Goal: Task Accomplishment & Management: Manage account settings

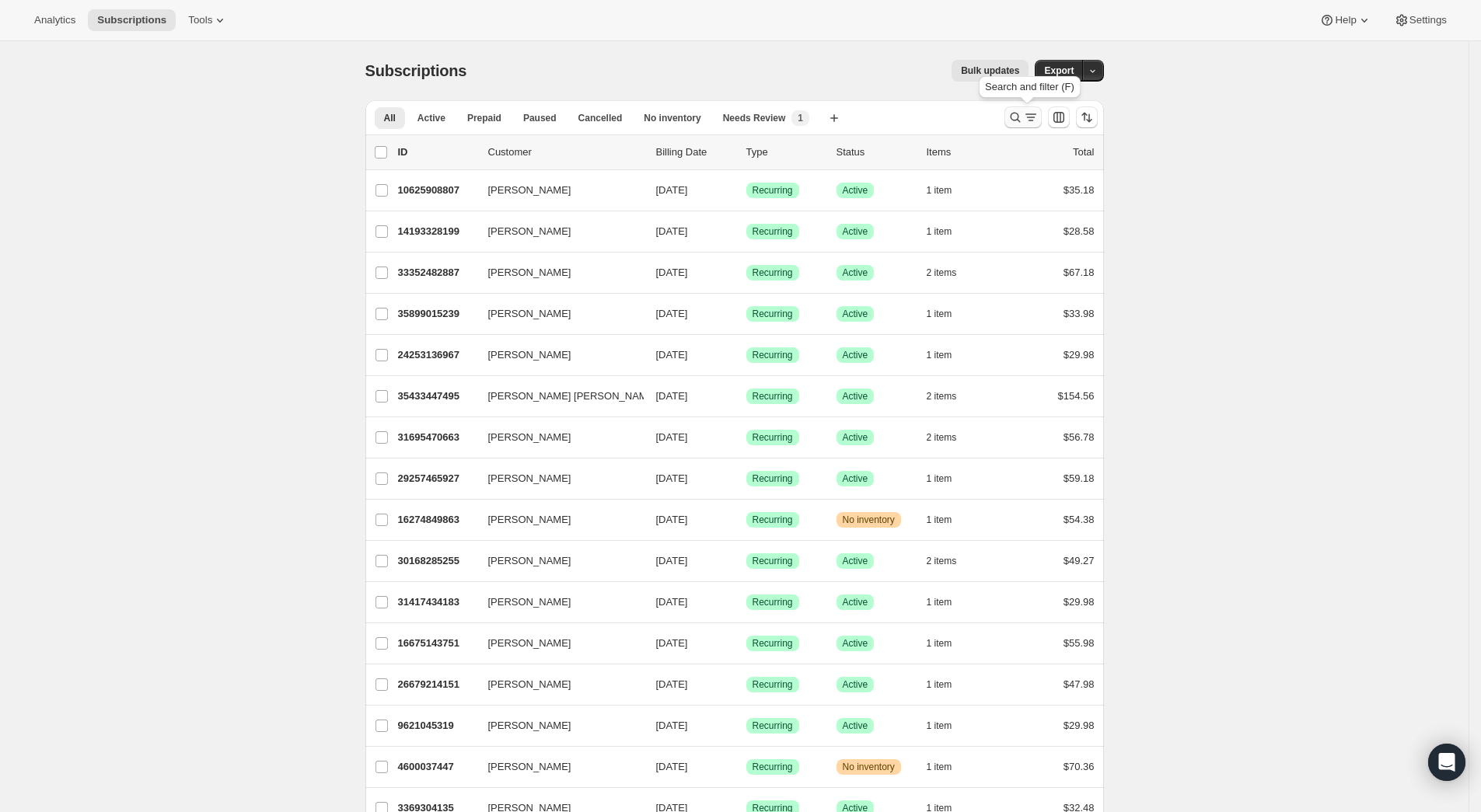
click at [1022, 116] on icon "Search and filter results" at bounding box center [1015, 117] width 15 height 15
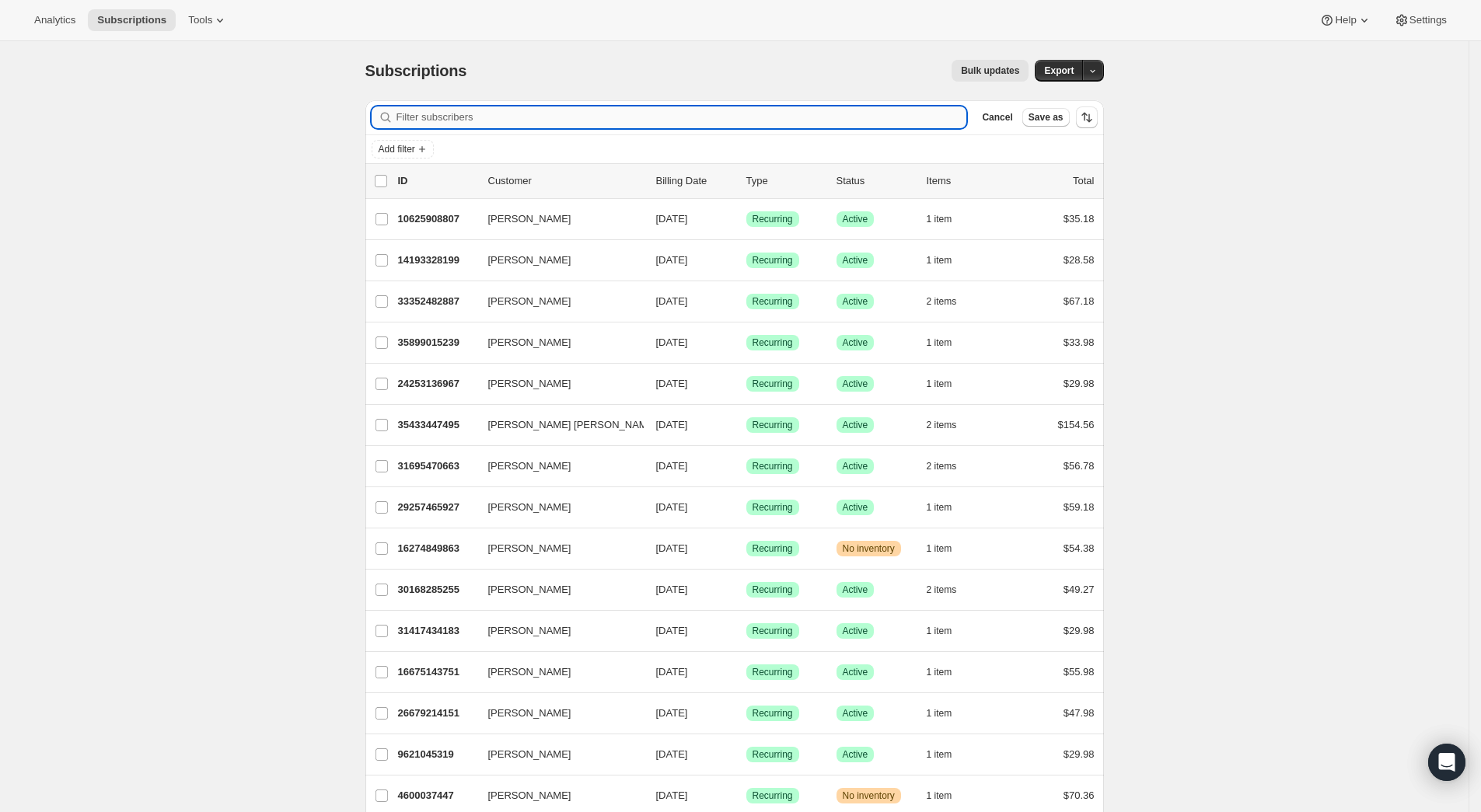
click at [488, 113] on input "Filter subscribers" at bounding box center [682, 117] width 571 height 22
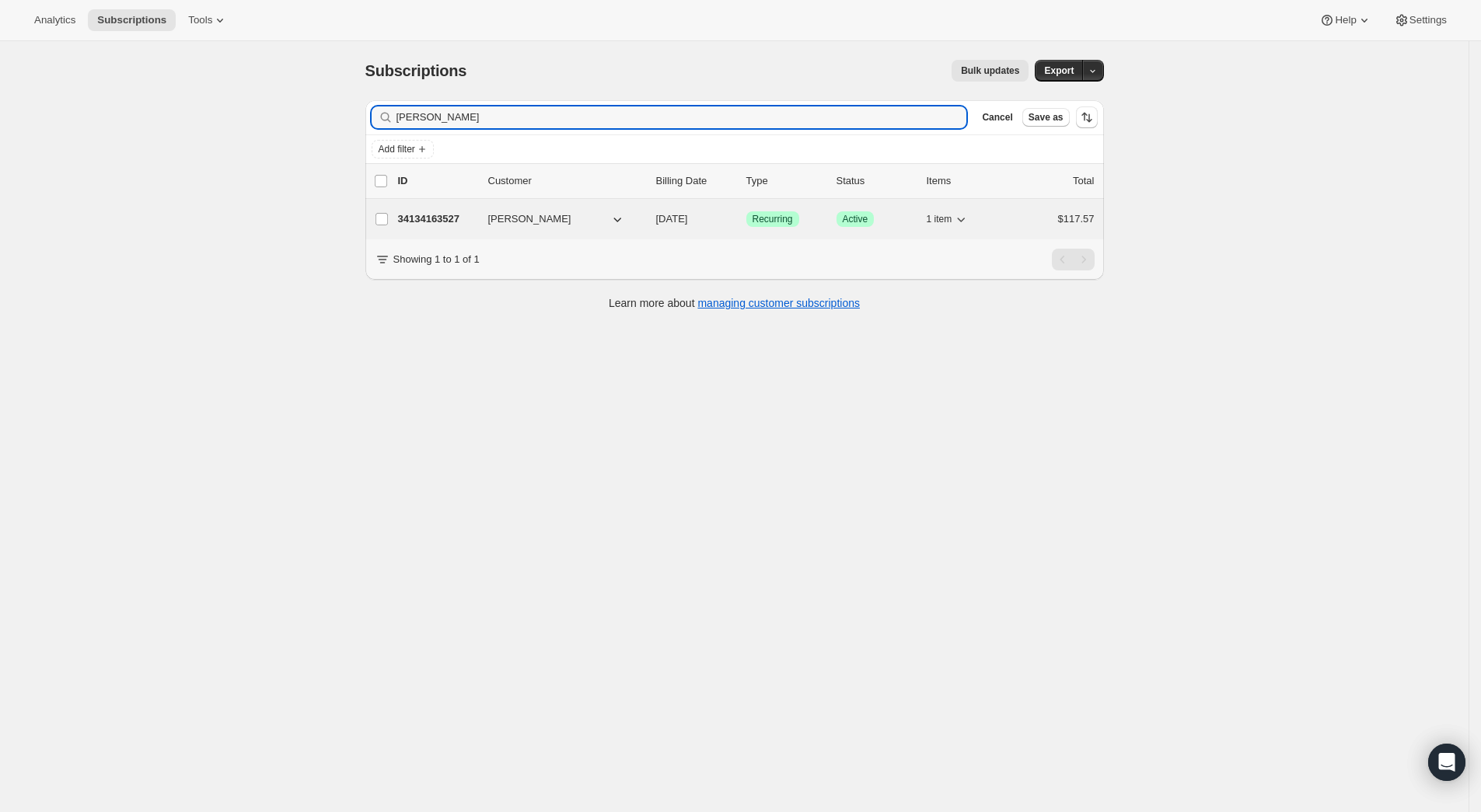
type input "[PERSON_NAME]"
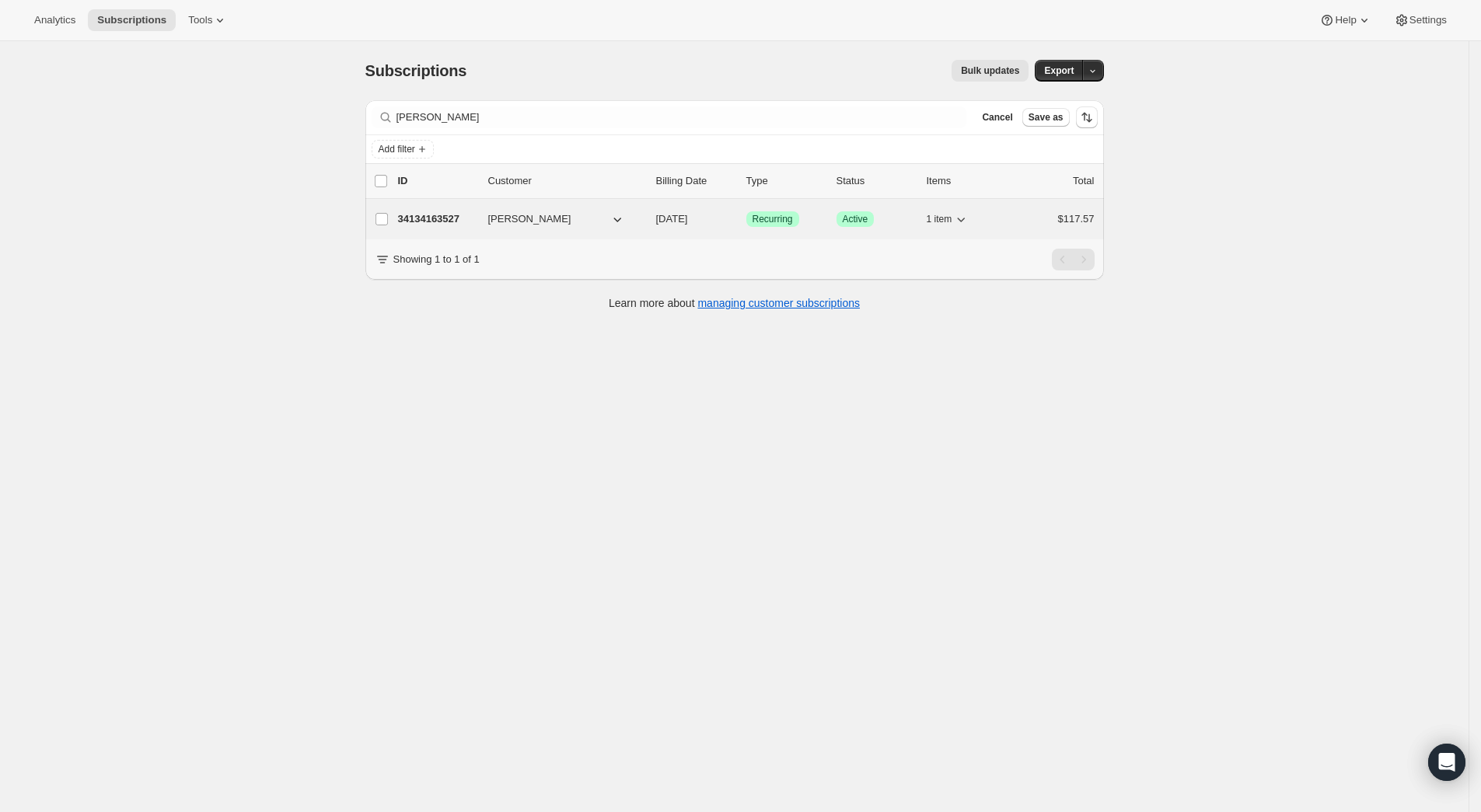
click at [471, 224] on p "34134163527" at bounding box center [437, 219] width 78 height 15
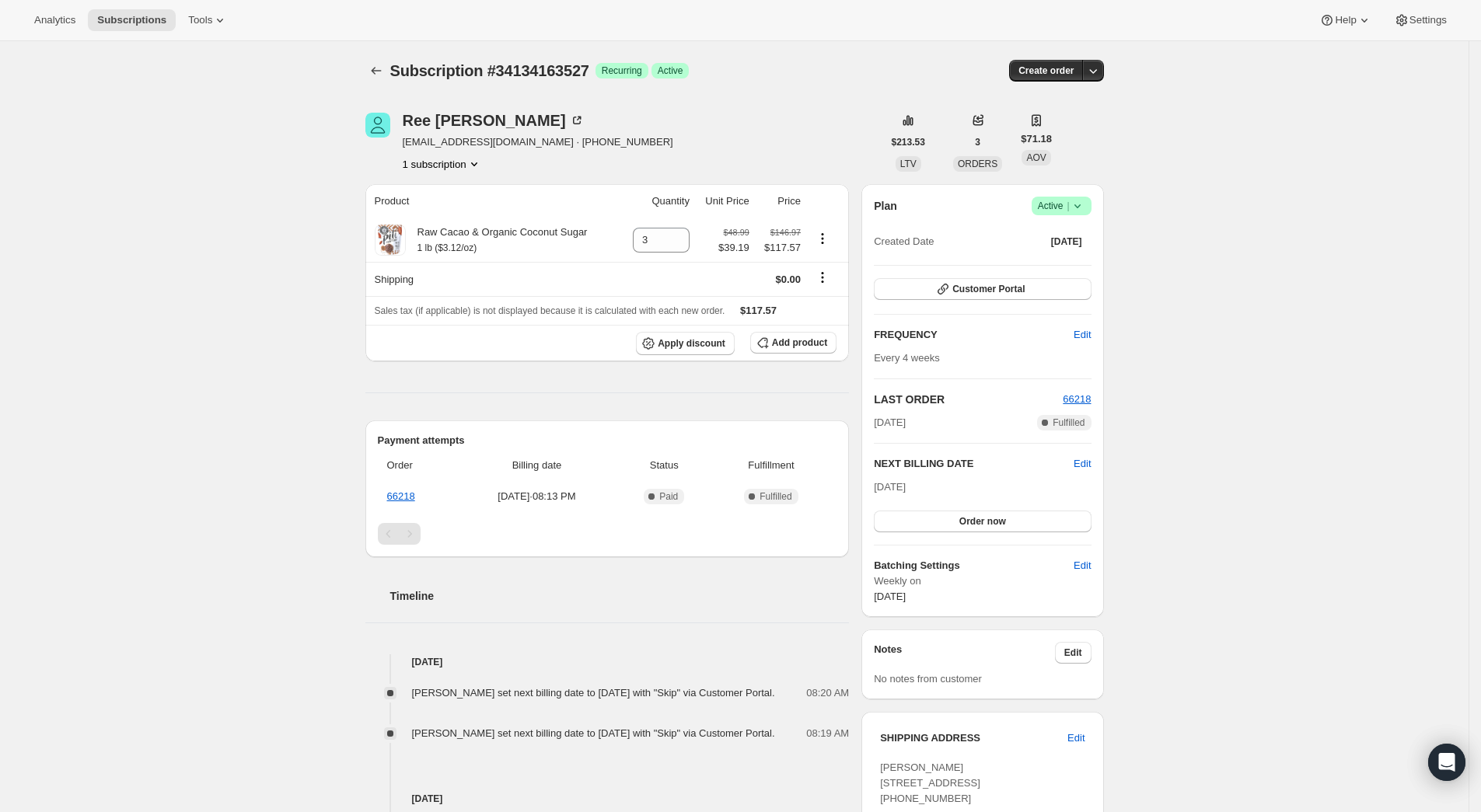
click at [1086, 211] on icon at bounding box center [1077, 206] width 15 height 15
click at [1087, 235] on span "Pause subscription" at bounding box center [1066, 237] width 85 height 12
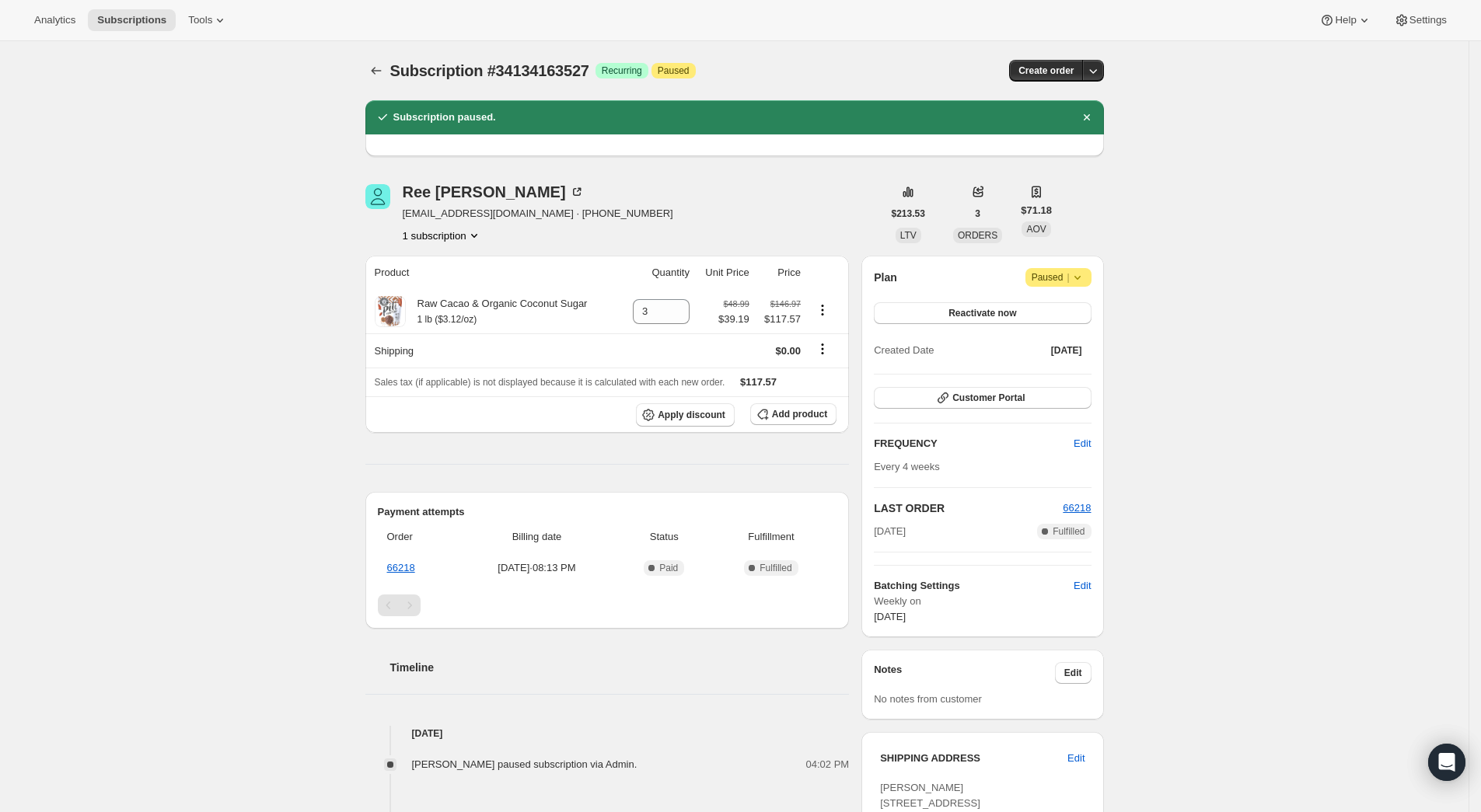
click at [1062, 282] on span "Paused |" at bounding box center [1059, 278] width 54 height 15
click at [1023, 314] on button "Reactivate now" at bounding box center [982, 313] width 217 height 22
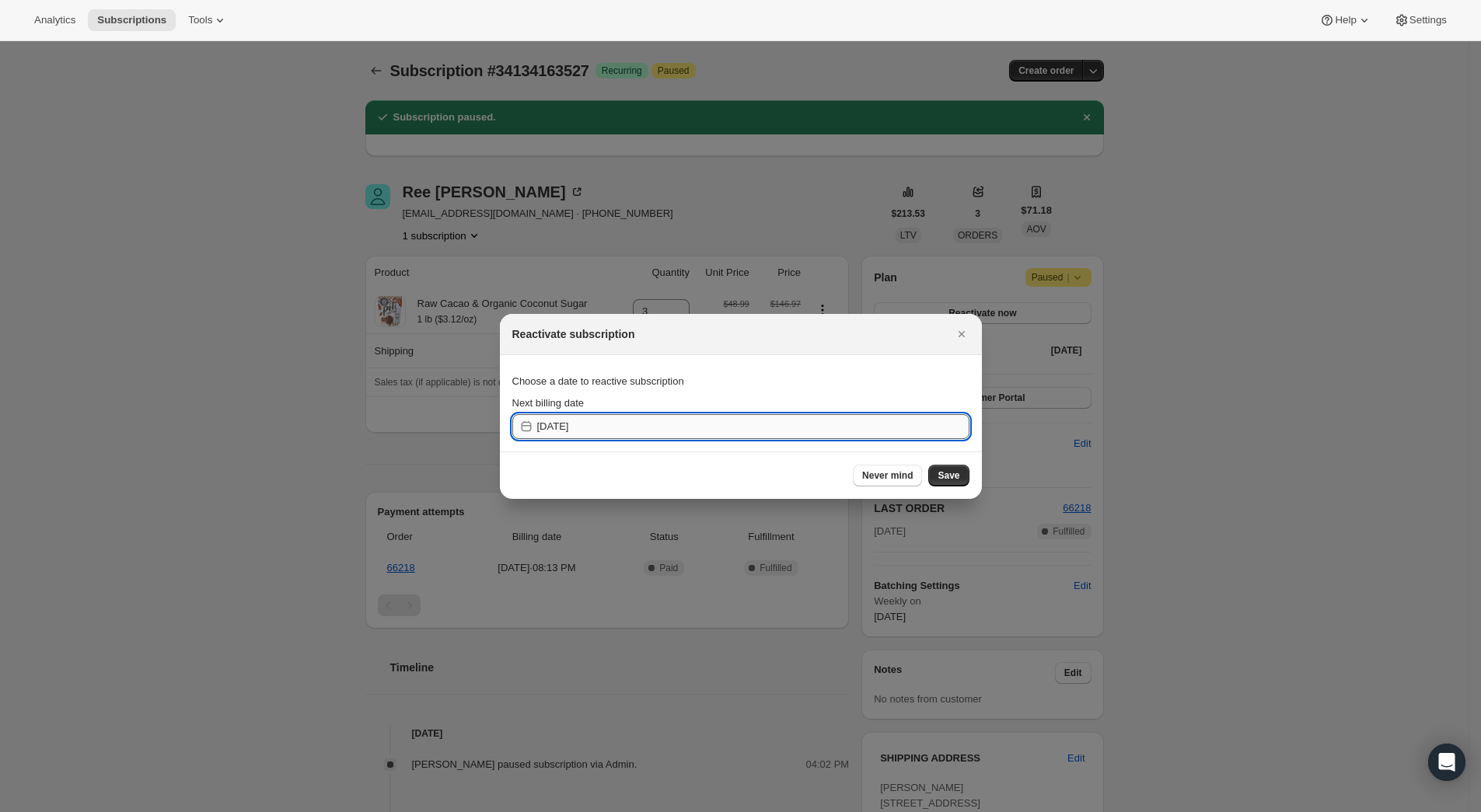
click at [588, 427] on input "[DATE]" at bounding box center [753, 426] width 432 height 24
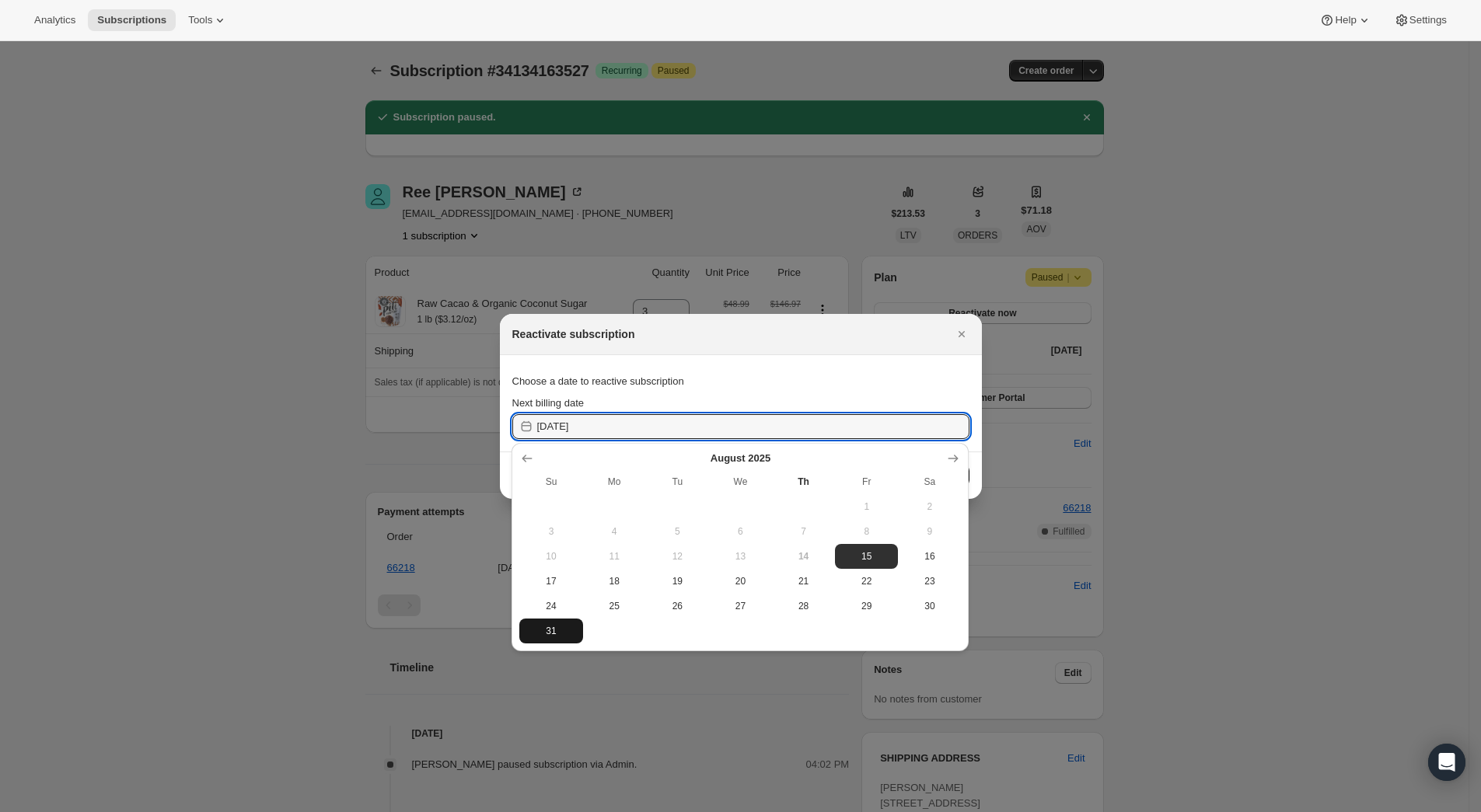
click at [545, 631] on span "31" at bounding box center [551, 631] width 51 height 13
type input "[DATE]"
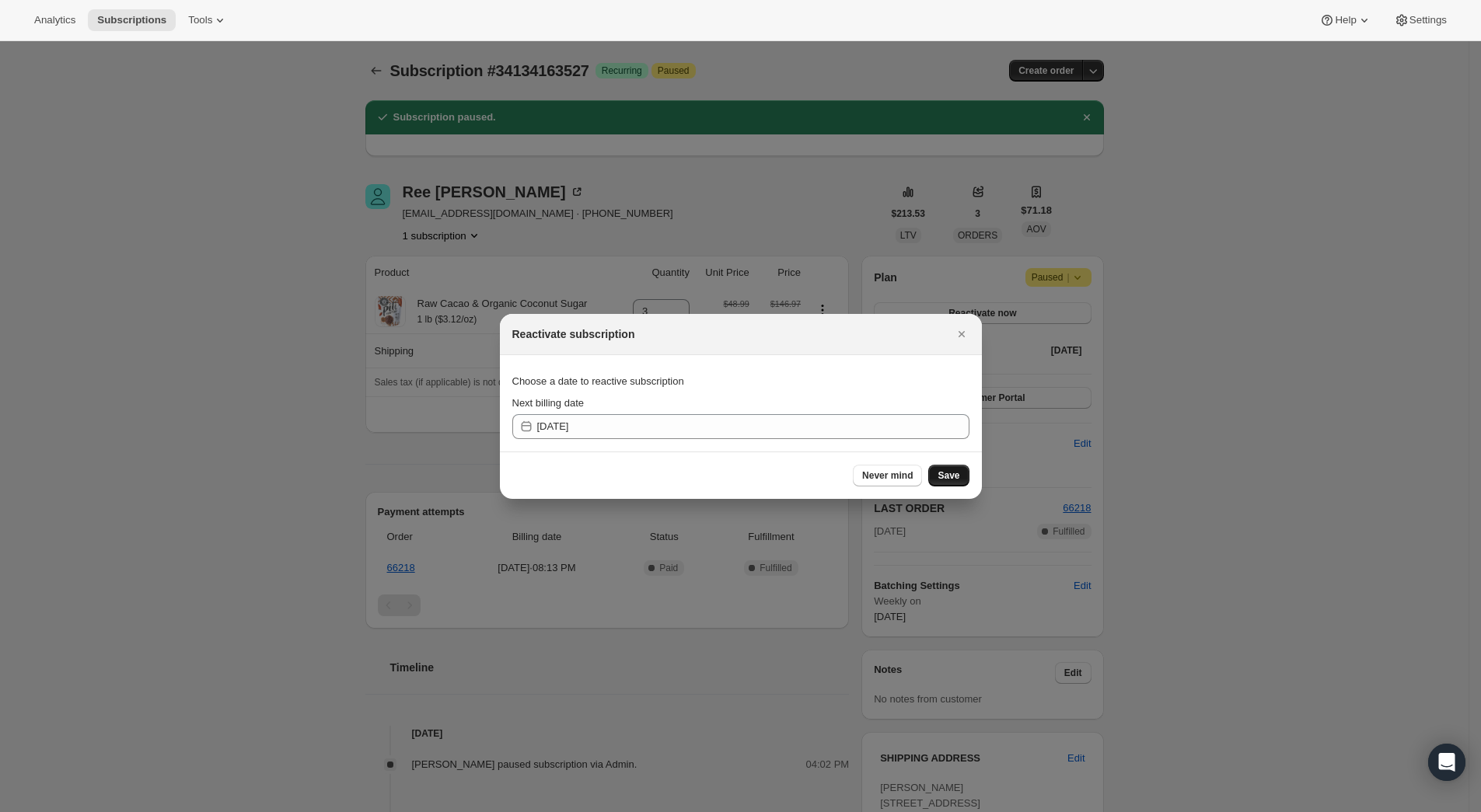
click at [942, 473] on span "Save" at bounding box center [949, 475] width 22 height 13
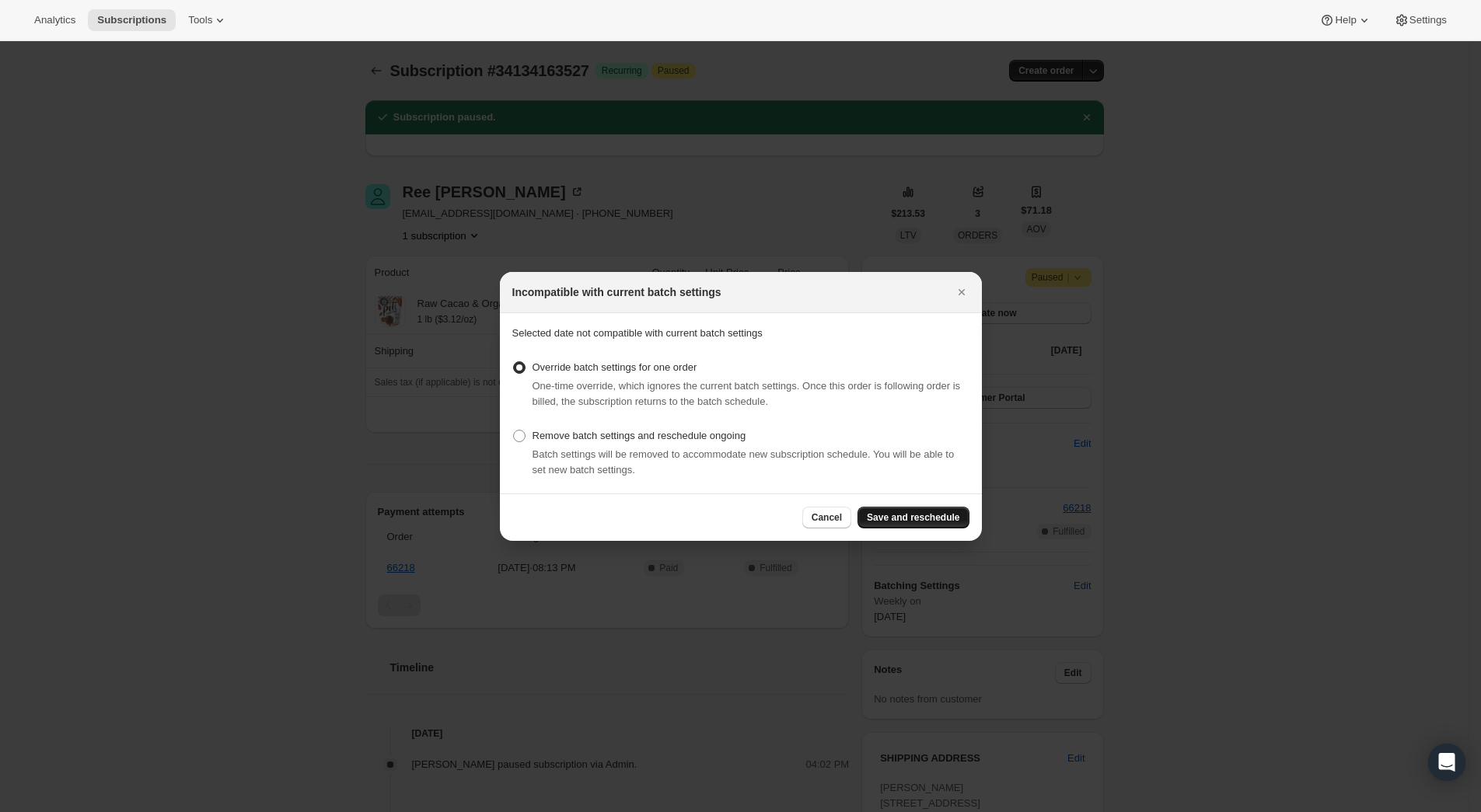
click at [912, 516] on span "Save and reschedule" at bounding box center [914, 517] width 93 height 13
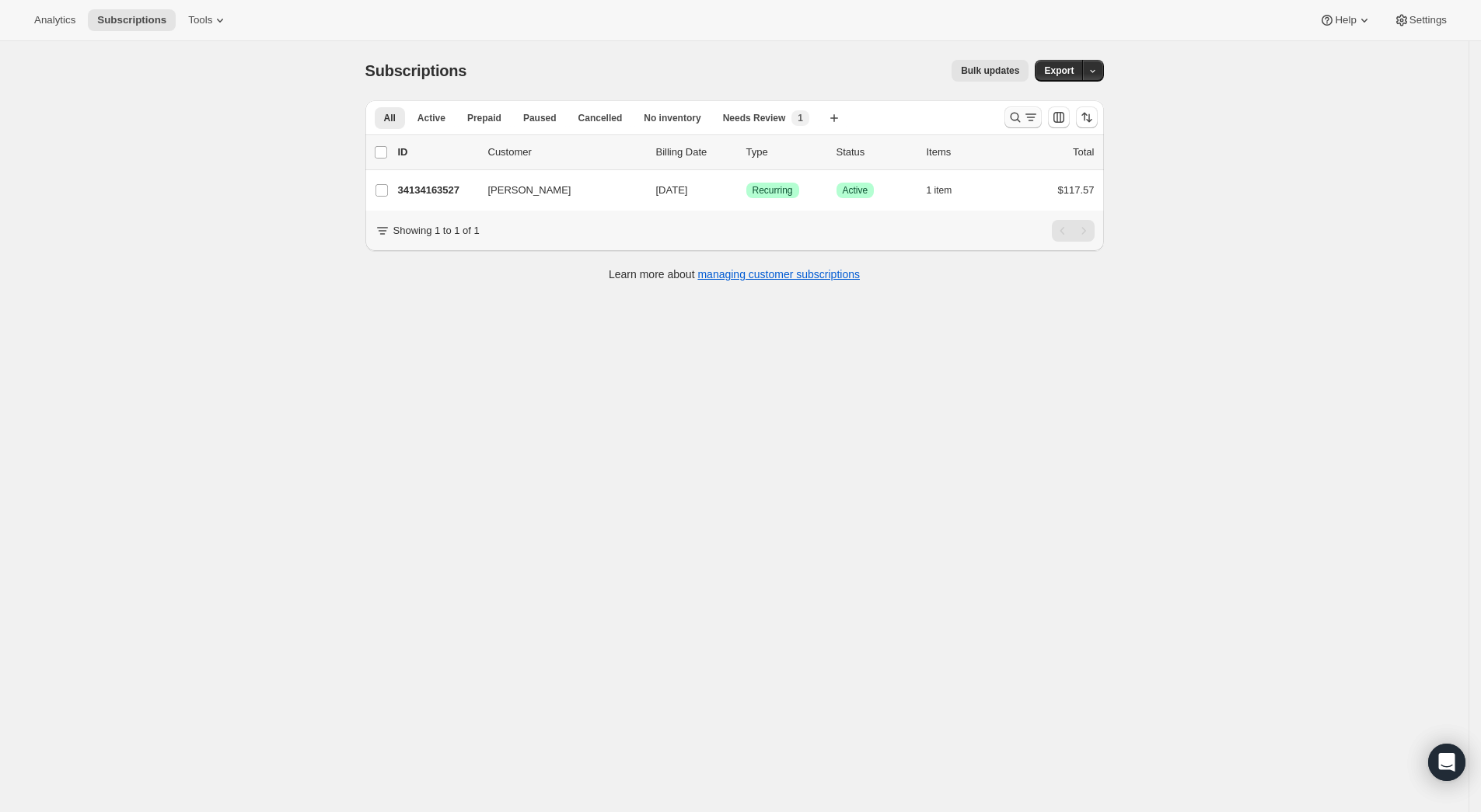
click at [1016, 114] on icon "Search and filter results" at bounding box center [1015, 117] width 15 height 15
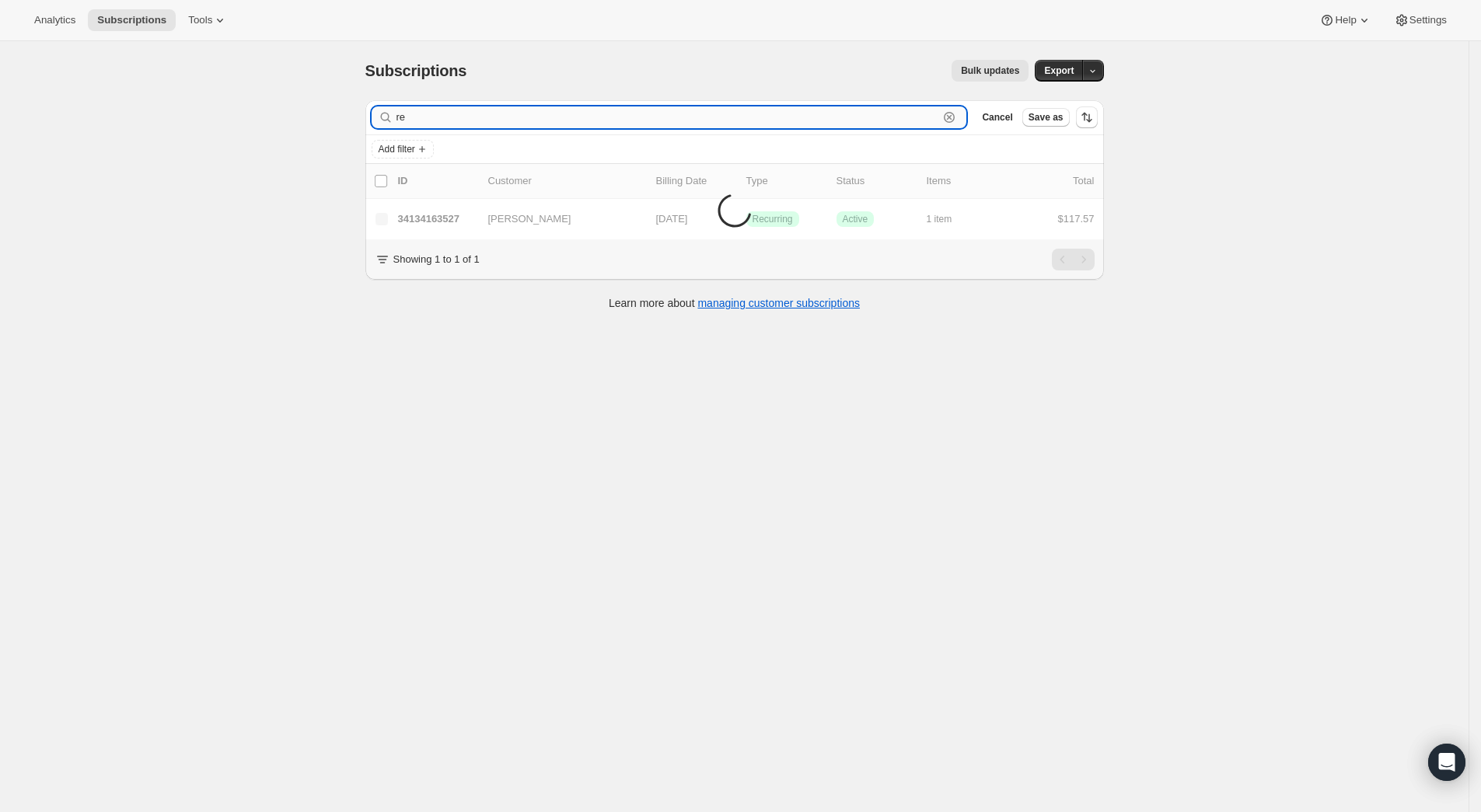
type input "r"
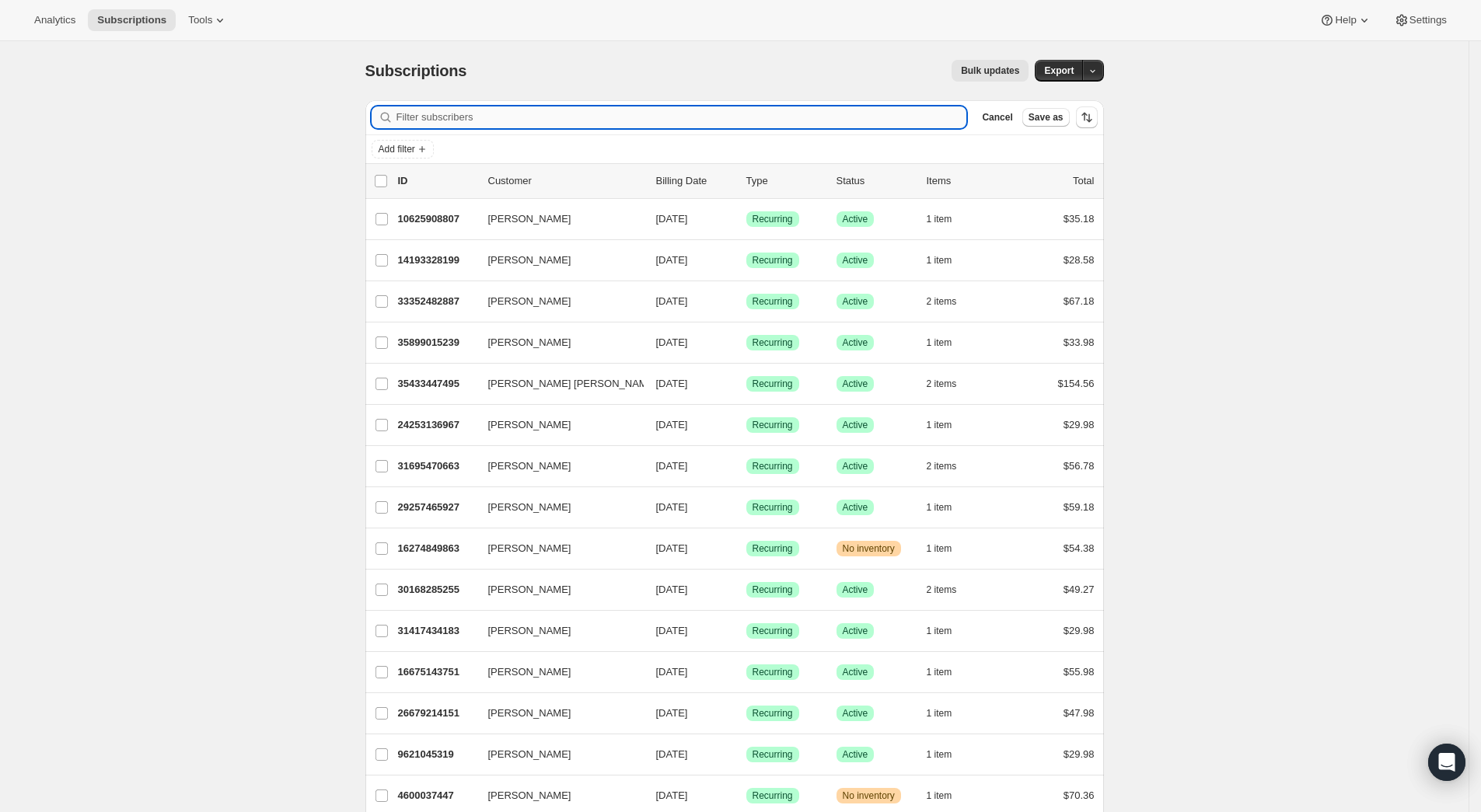
paste input "melaniehorder@yahoo.com"
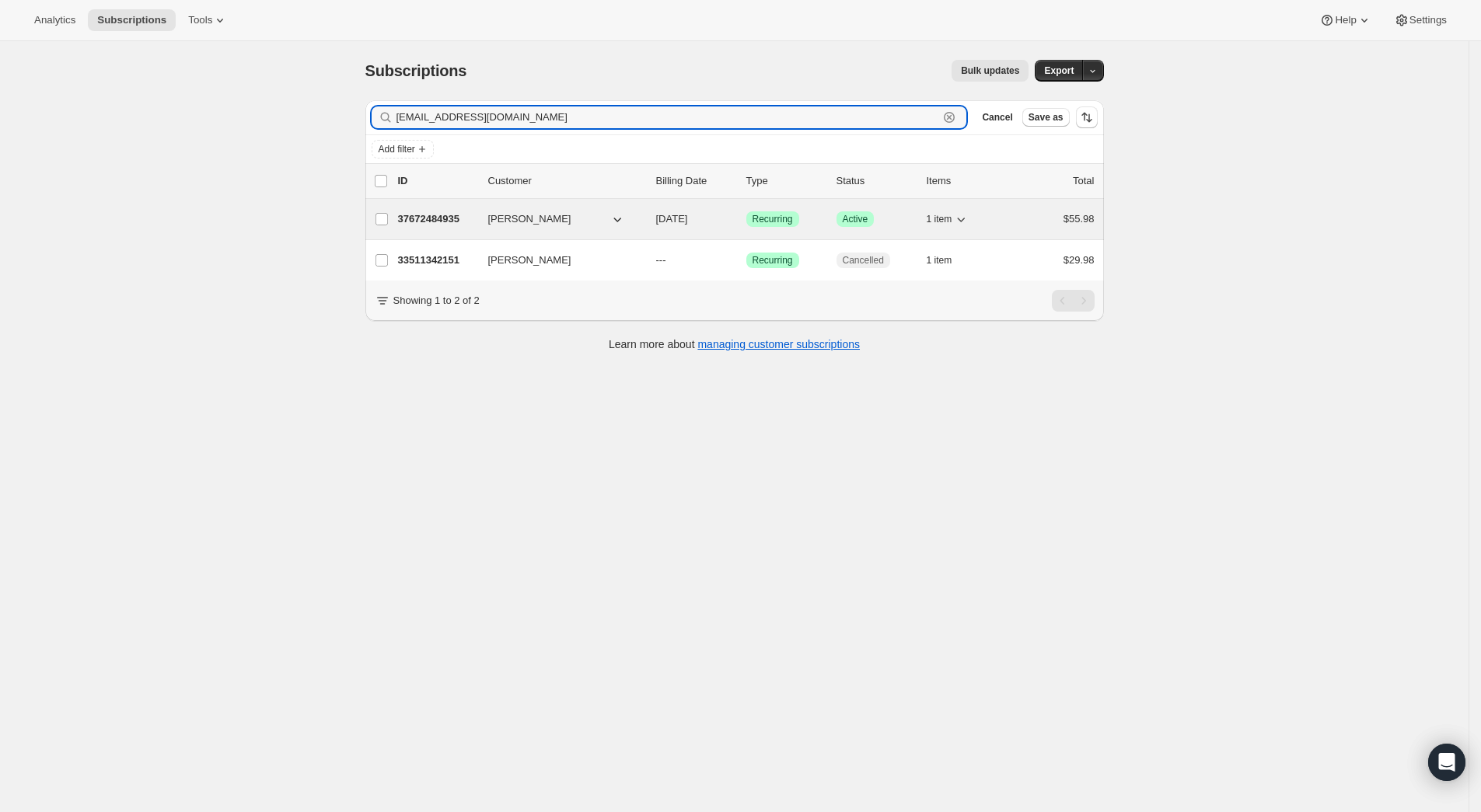
type input "melaniehorder@yahoo.com"
click at [508, 226] on span "Melanie Sentin" at bounding box center [529, 219] width 84 height 15
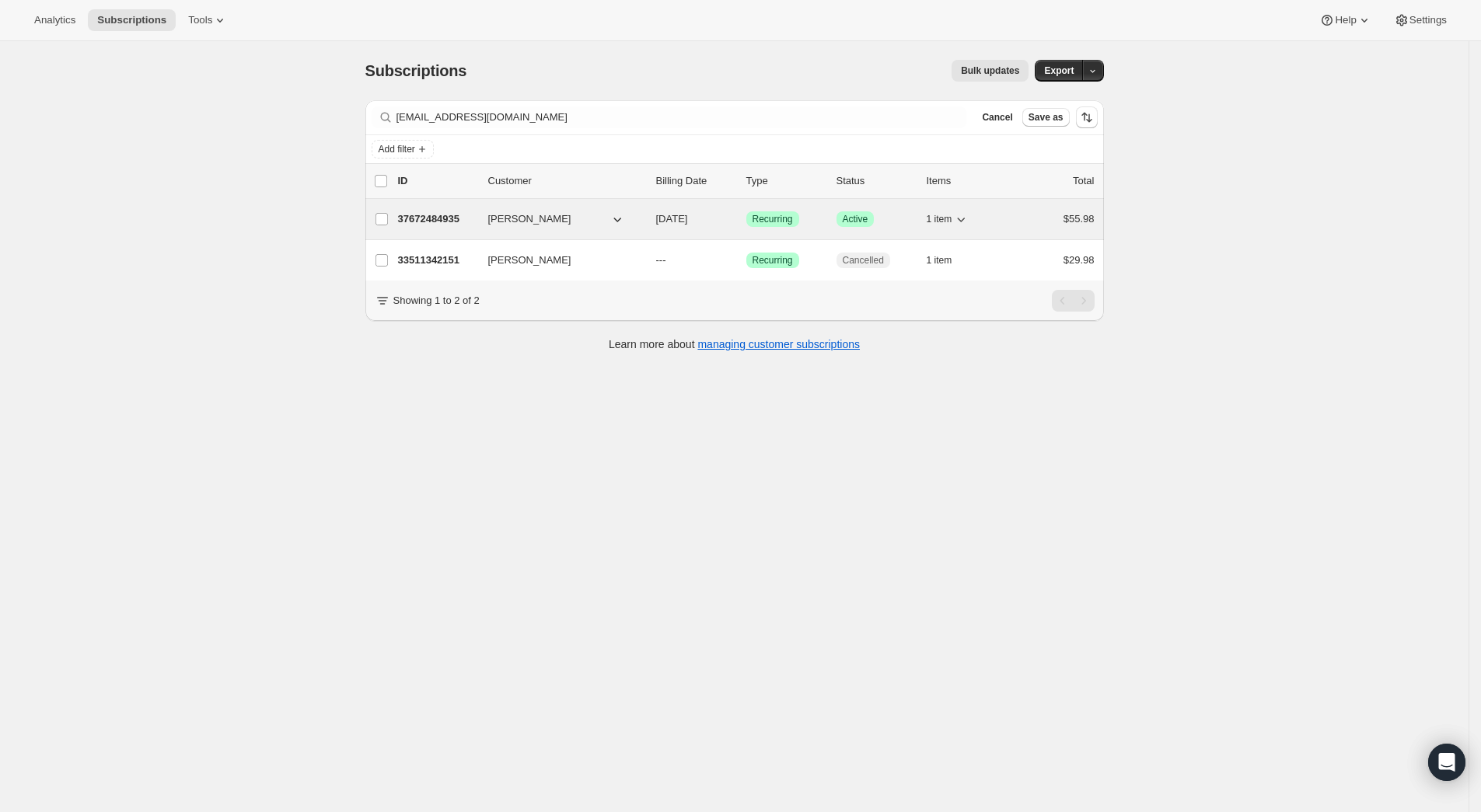
click at [450, 216] on p "37672484935" at bounding box center [437, 219] width 78 height 15
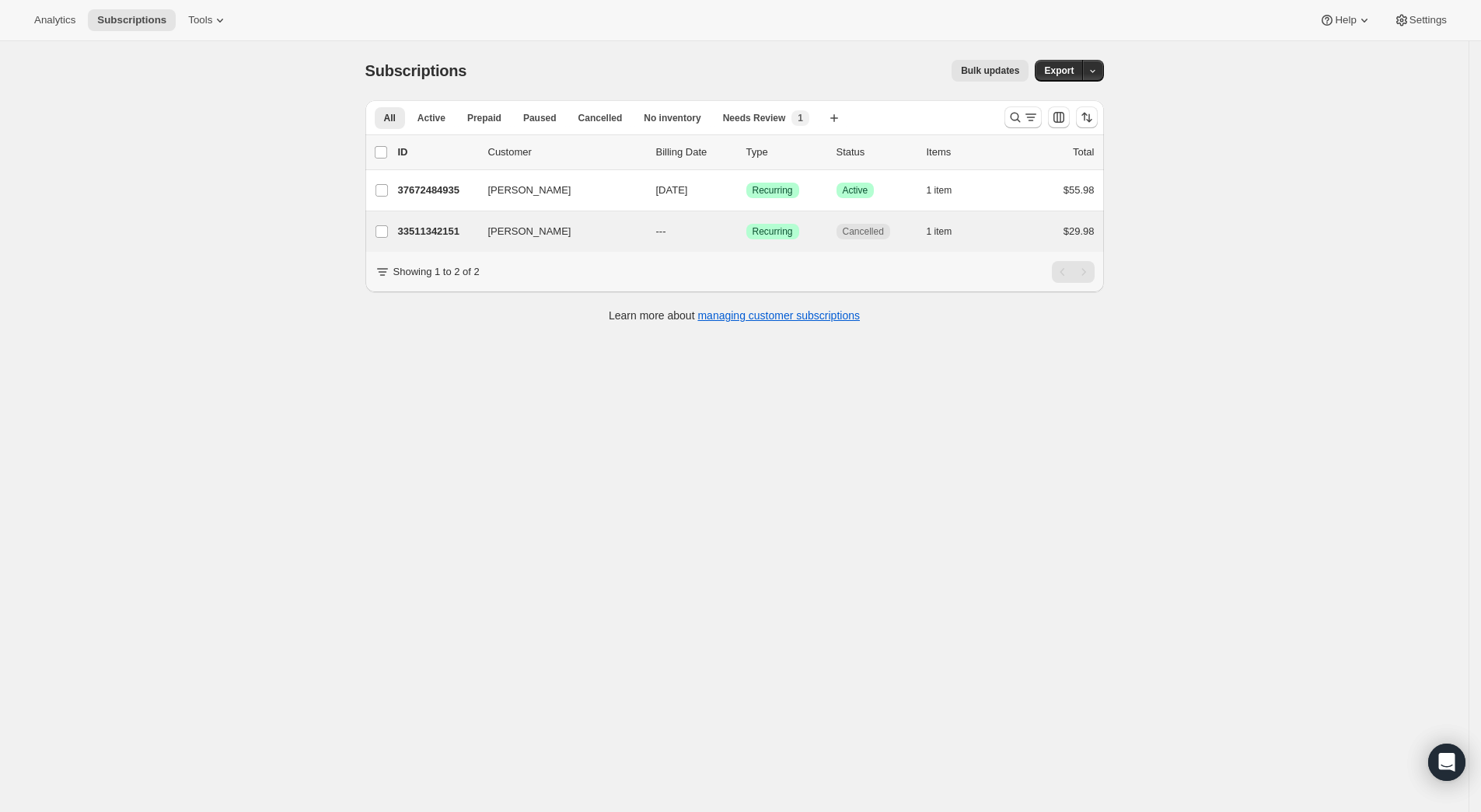
click at [542, 247] on div "Melanie Sentin 33511342151 Melanie Sentin --- Success Recurring Cancelled 1 ite…" at bounding box center [735, 231] width 739 height 41
click at [420, 225] on p "33511342151" at bounding box center [437, 231] width 78 height 15
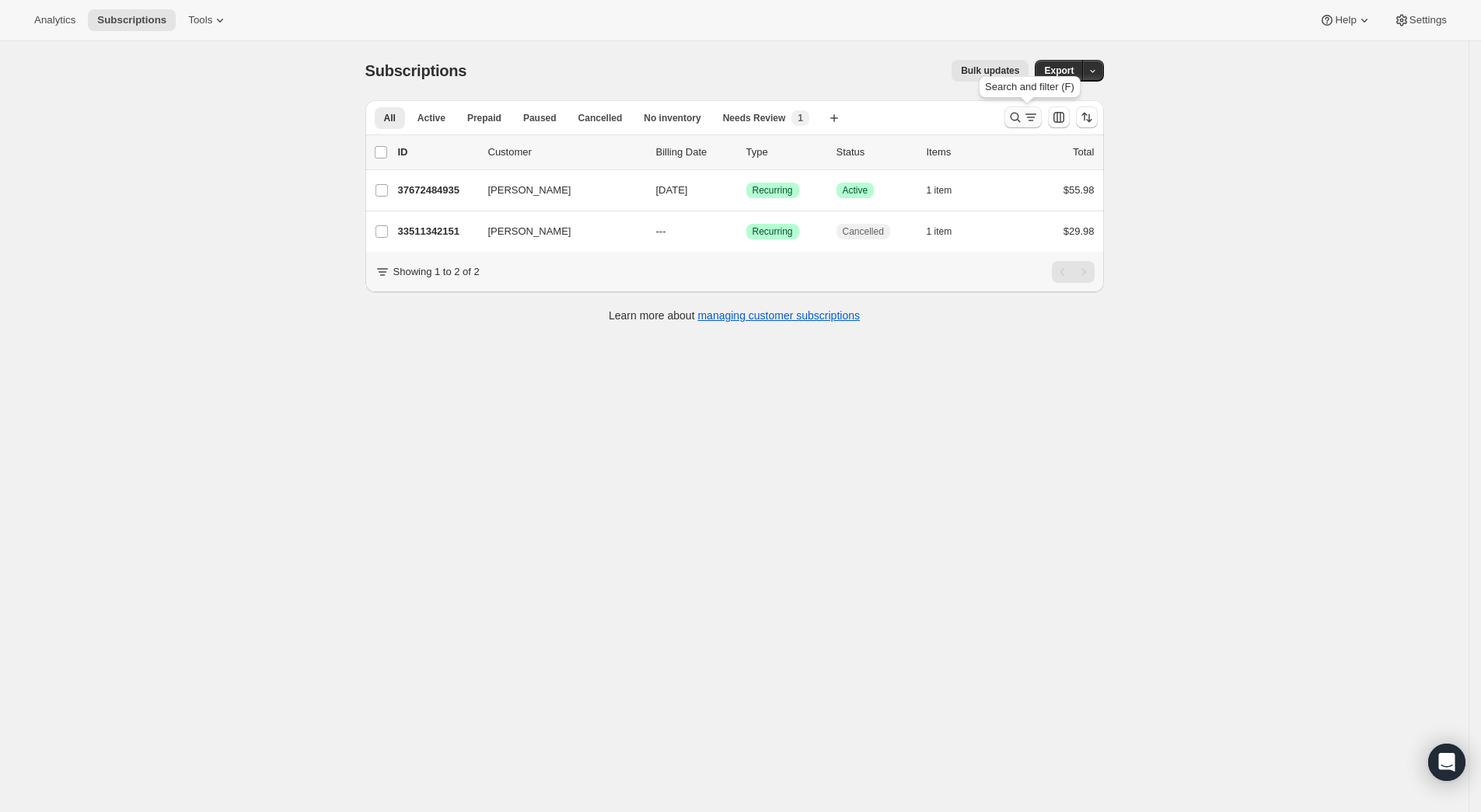
click at [1023, 121] on icon "Search and filter results" at bounding box center [1015, 117] width 15 height 15
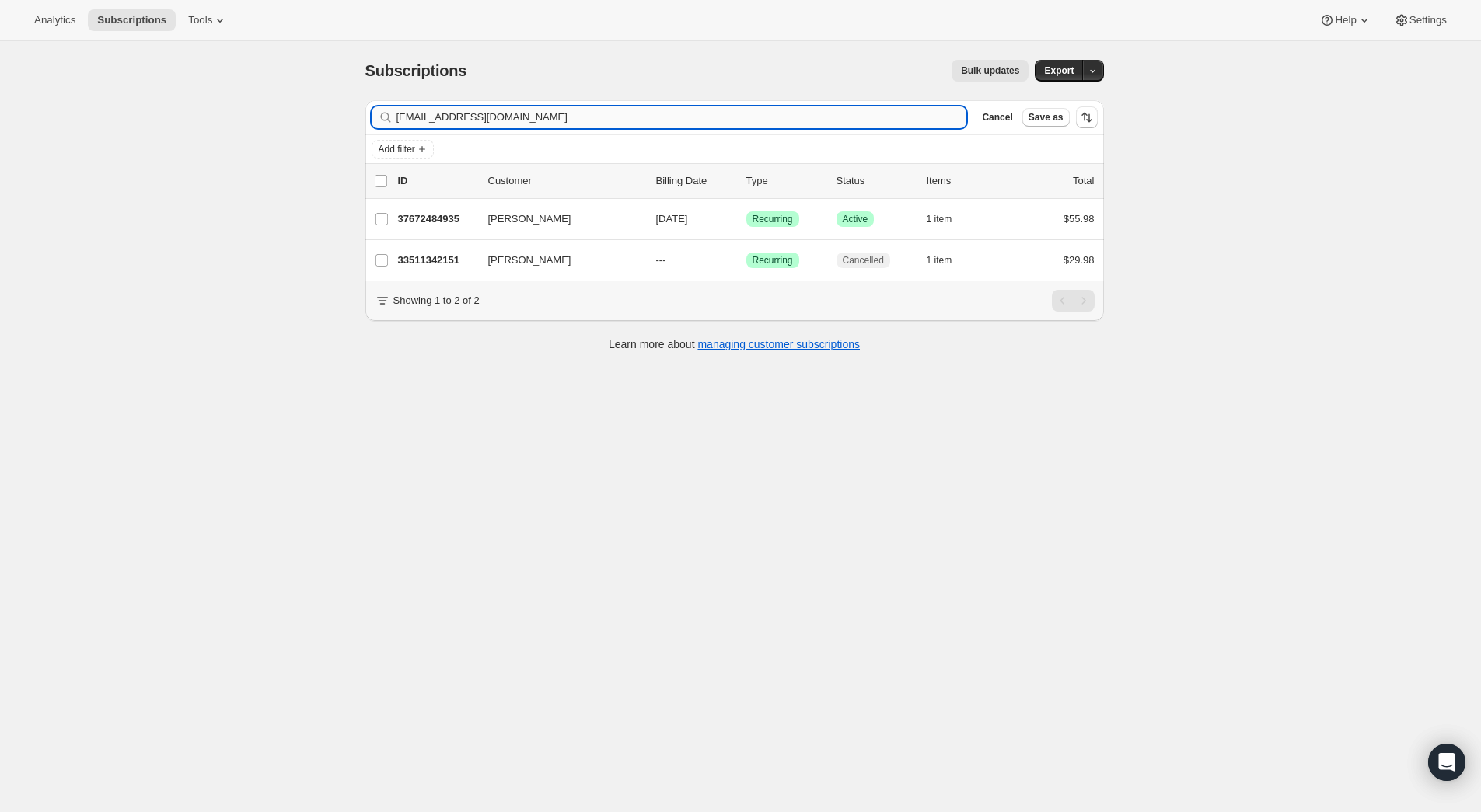
click at [565, 113] on input "melaniehorder@yahoo.com" at bounding box center [682, 117] width 571 height 22
type input "m"
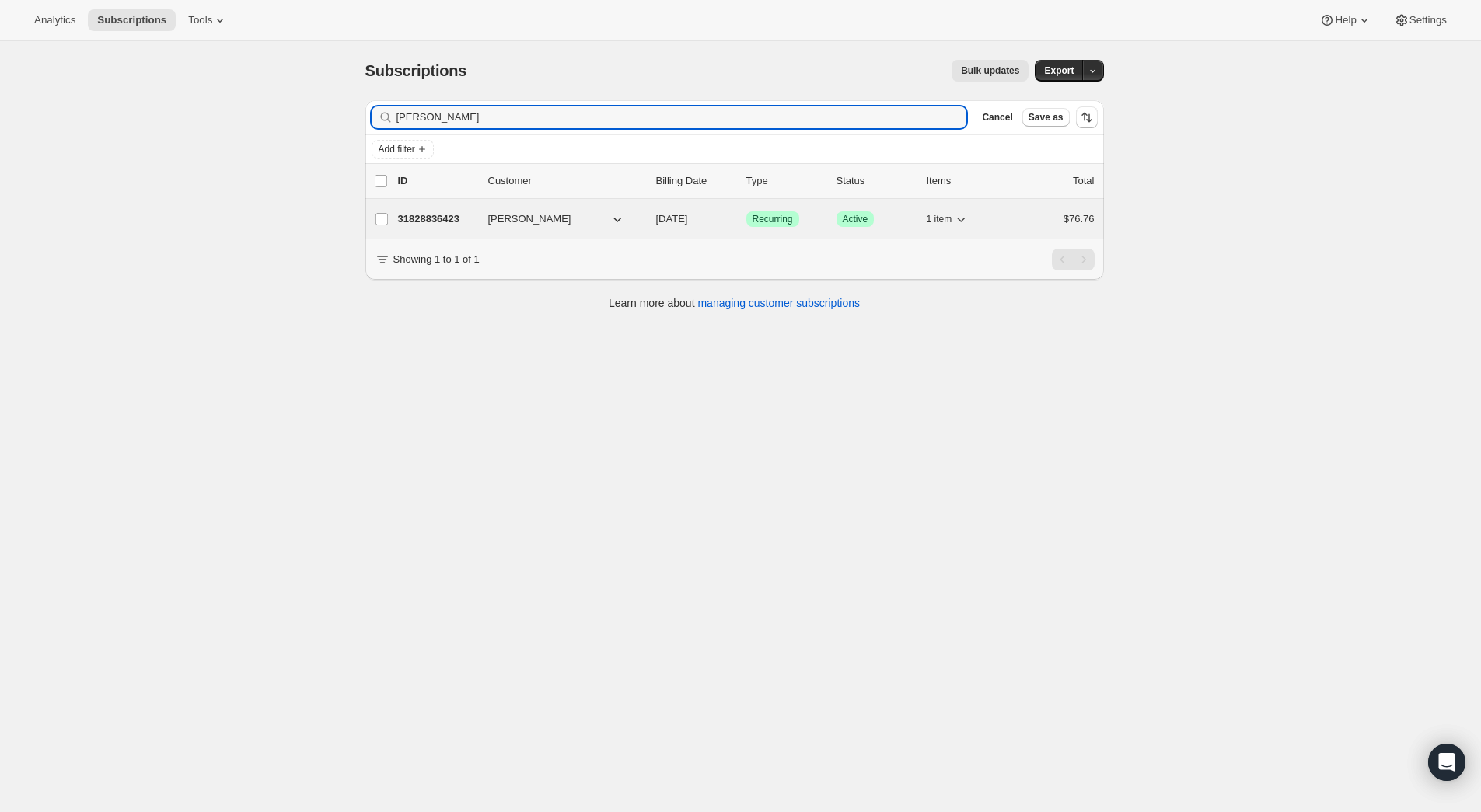
type input "Ilana Flyer"
click at [465, 224] on p "31828836423" at bounding box center [437, 219] width 78 height 15
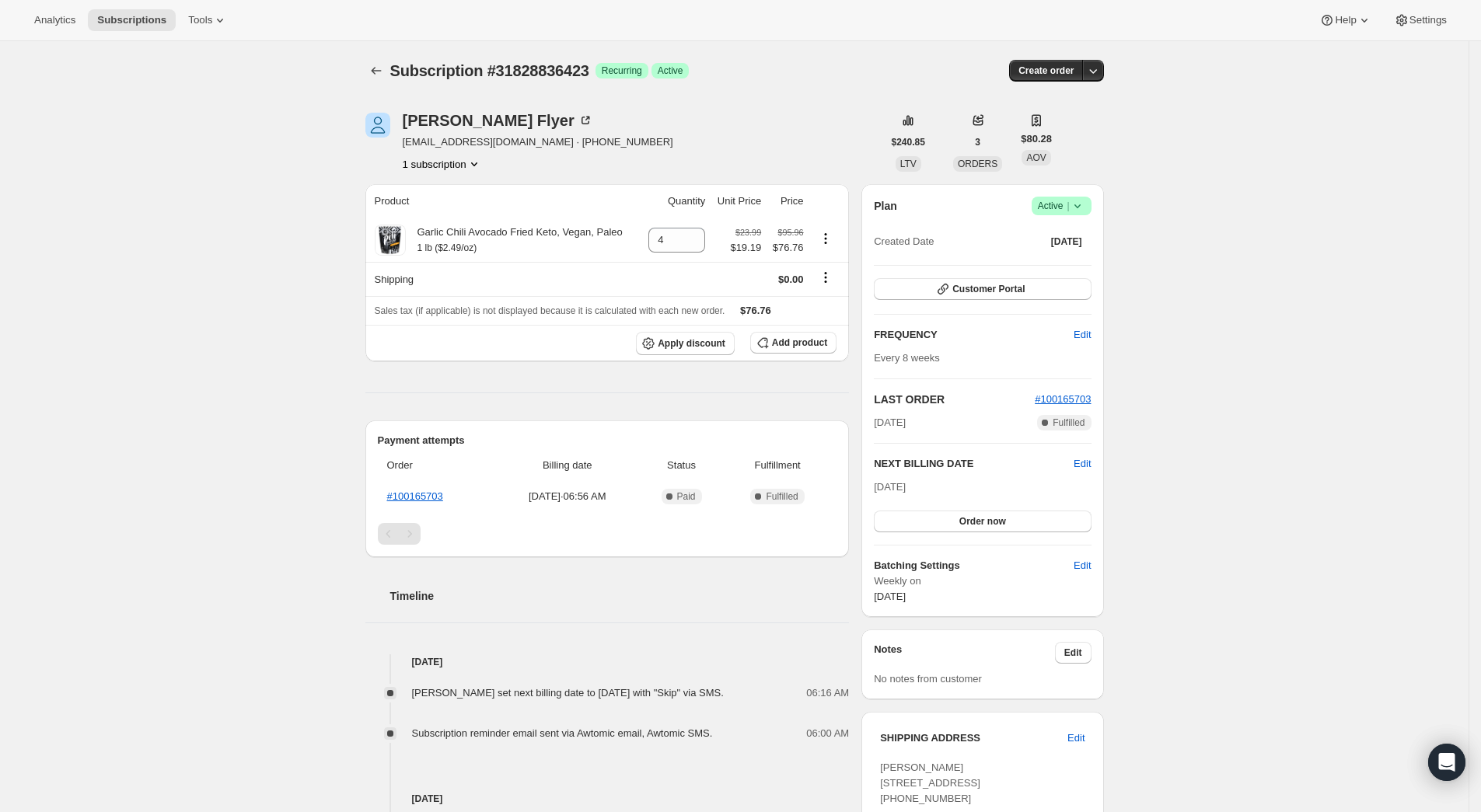
click at [1080, 207] on icon at bounding box center [1077, 206] width 6 height 4
click at [1076, 269] on span "Cancel subscription" at bounding box center [1068, 263] width 88 height 12
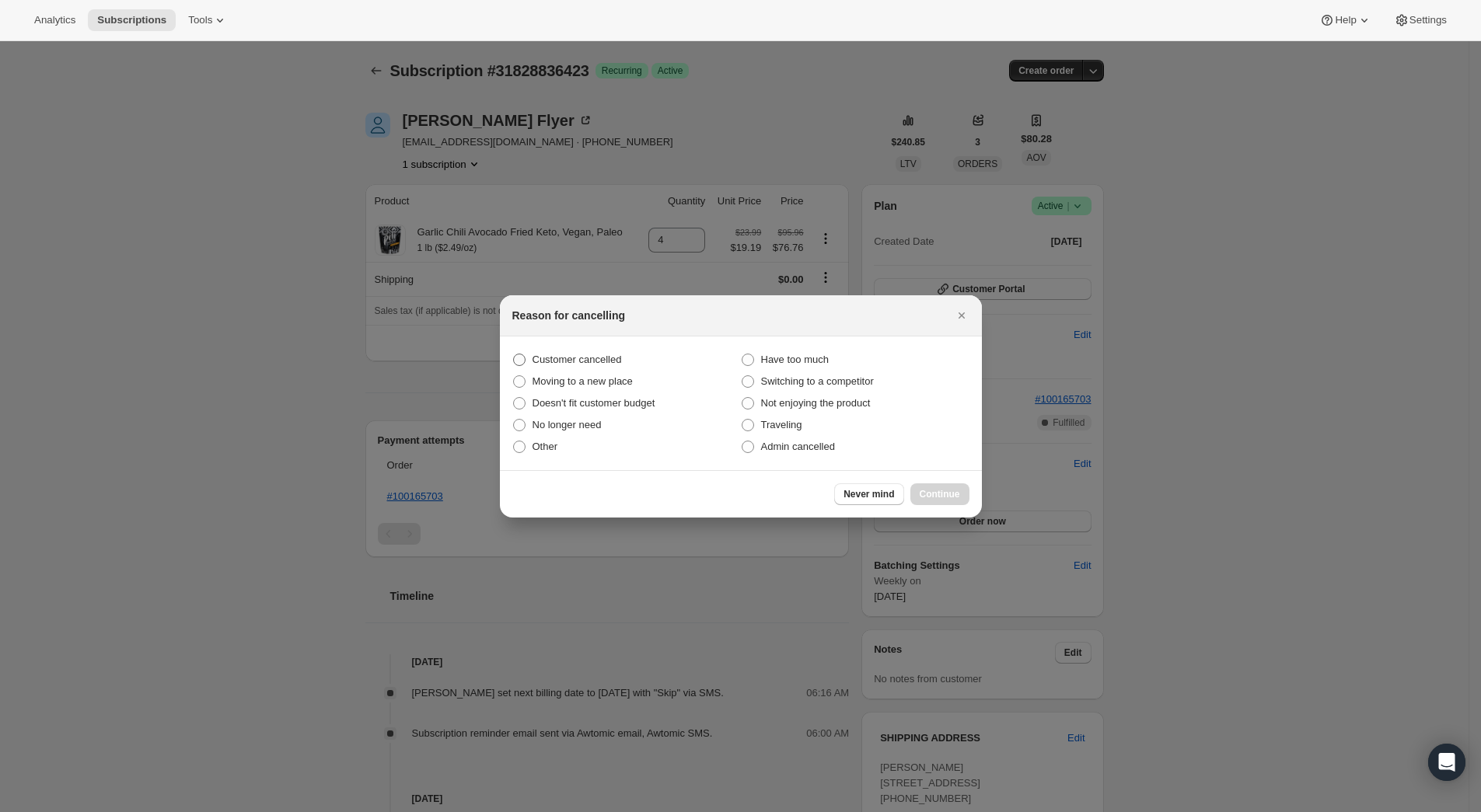
click at [513, 359] on span ":rbv:" at bounding box center [519, 360] width 13 height 13
click at [513, 355] on input "Customer cancelled" at bounding box center [513, 354] width 1 height 1
radio input "true"
click at [955, 493] on span "Continue" at bounding box center [940, 494] width 41 height 13
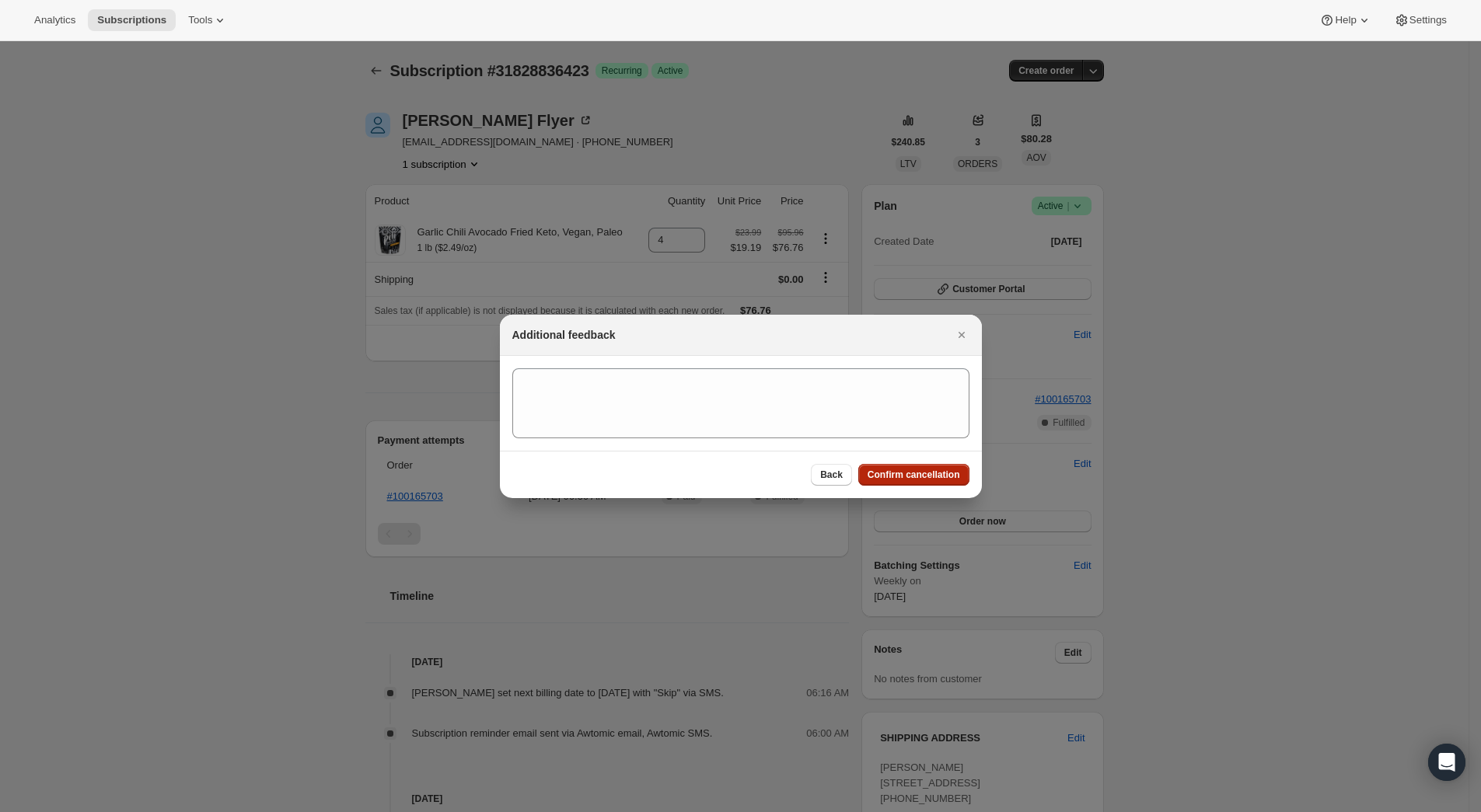
click at [942, 474] on span "Confirm cancellation" at bounding box center [914, 474] width 93 height 13
